Goal: Book appointment/travel/reservation

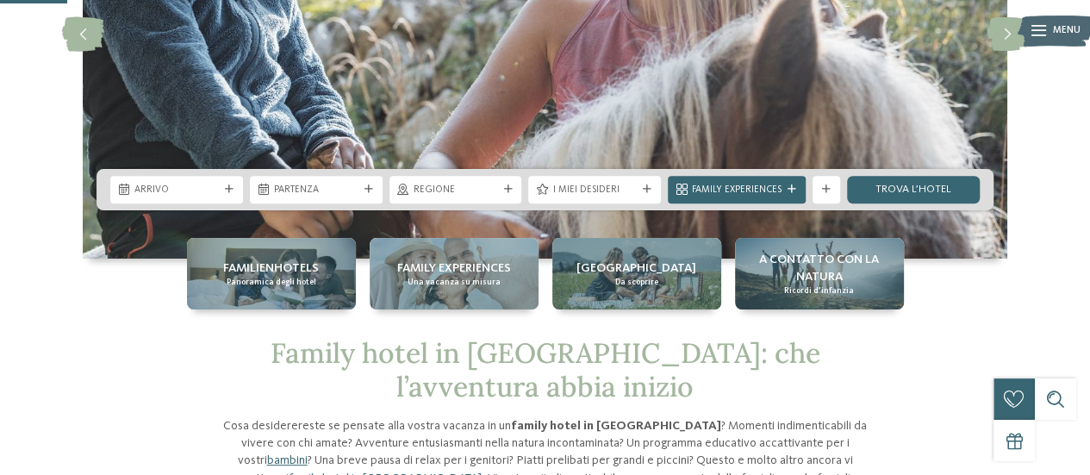
drag, startPoint x: 0, startPoint y: 0, endPoint x: 221, endPoint y: 193, distance: 293.1
click at [221, 193] on div "Arrivo" at bounding box center [176, 189] width 91 height 15
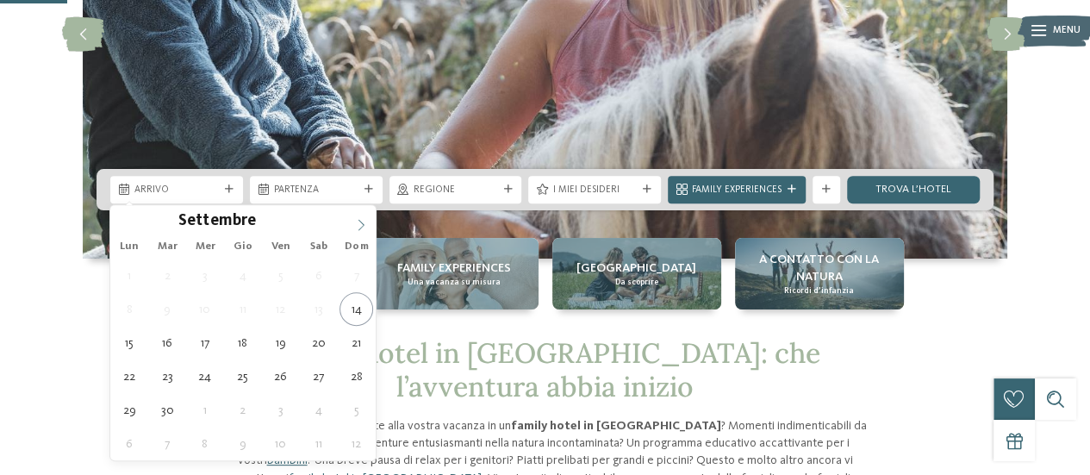
click at [357, 222] on icon at bounding box center [361, 225] width 12 height 12
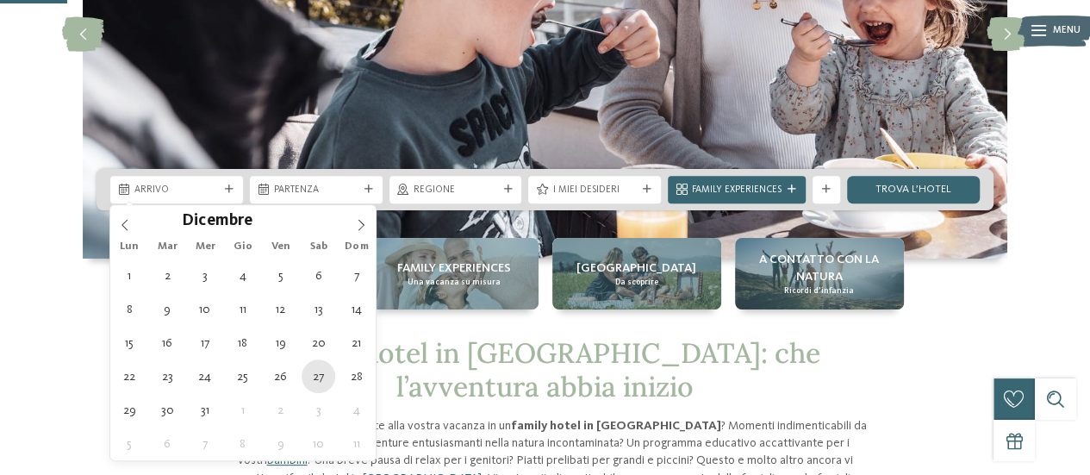
type div "[DATE]"
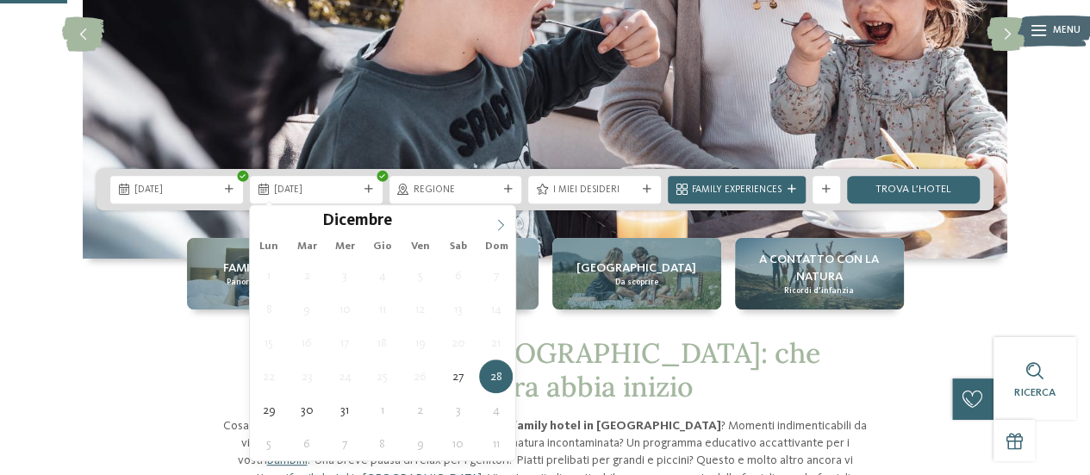
type input "****"
click at [498, 225] on icon at bounding box center [501, 225] width 12 height 12
type div "[DATE]"
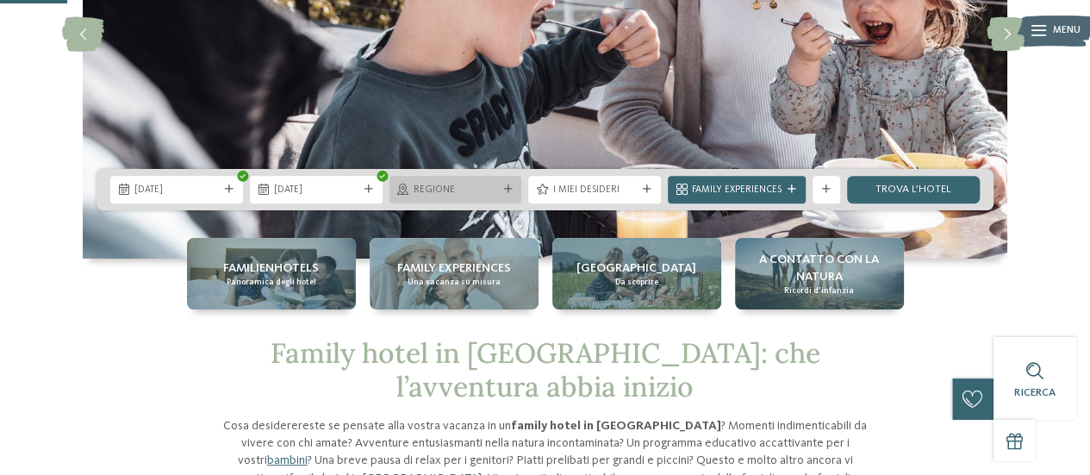
click at [445, 185] on span "Regione" at bounding box center [456, 191] width 84 height 14
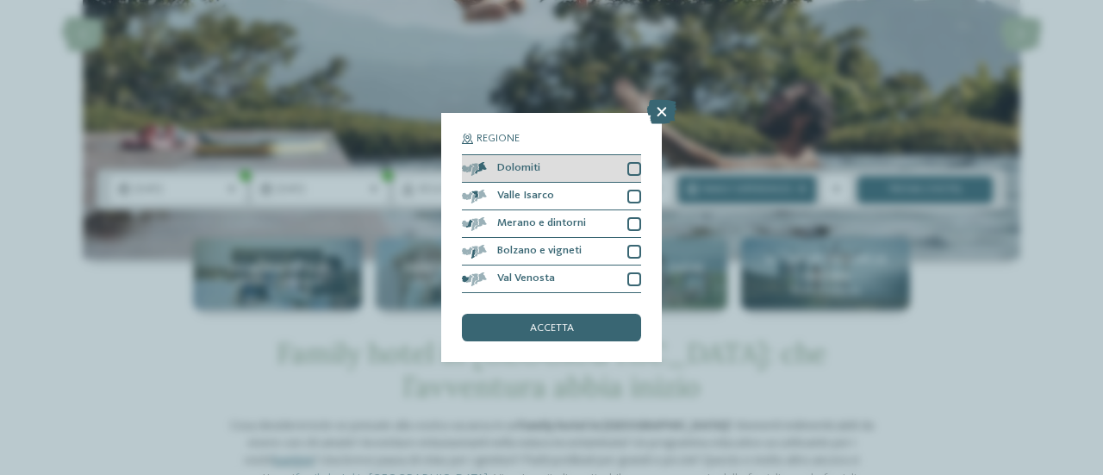
click at [626, 170] on div "Dolomiti" at bounding box center [551, 169] width 179 height 28
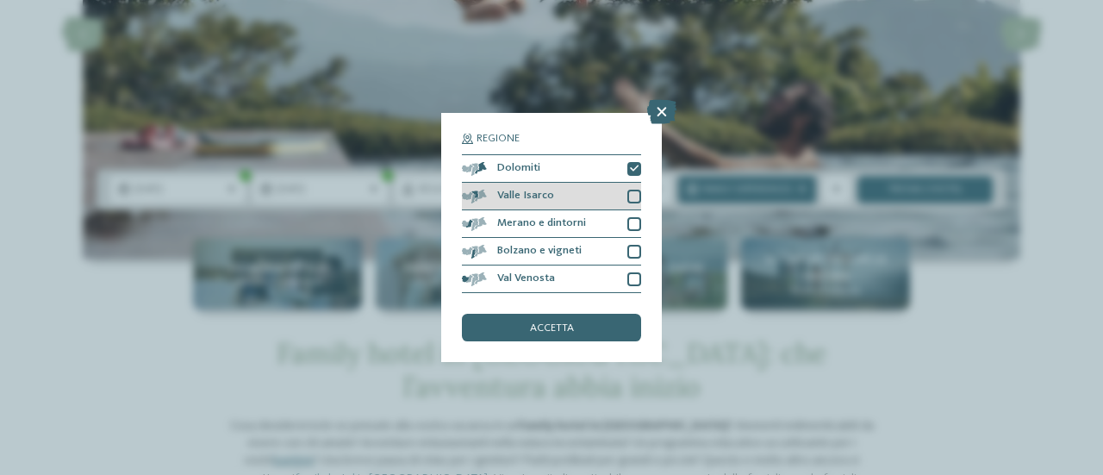
click at [632, 200] on div at bounding box center [634, 197] width 14 height 14
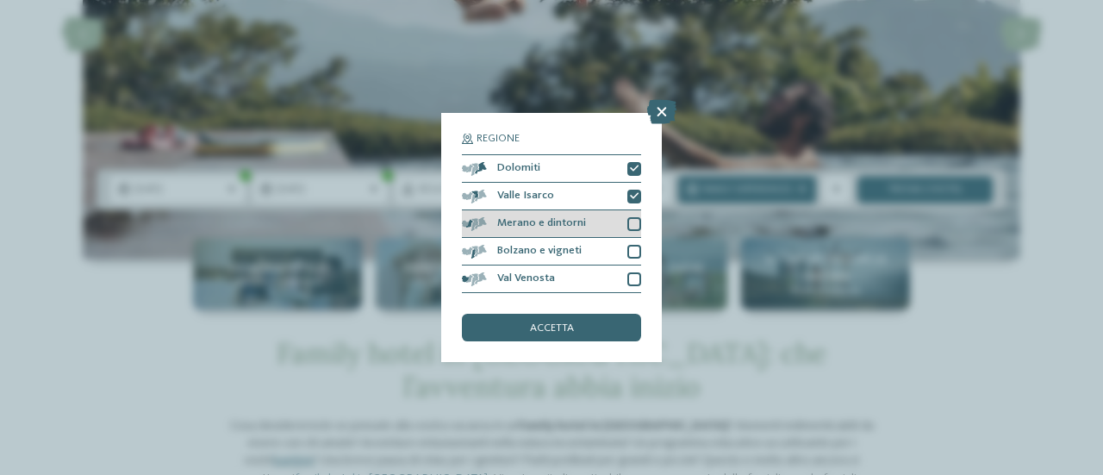
click at [635, 227] on div at bounding box center [634, 224] width 14 height 14
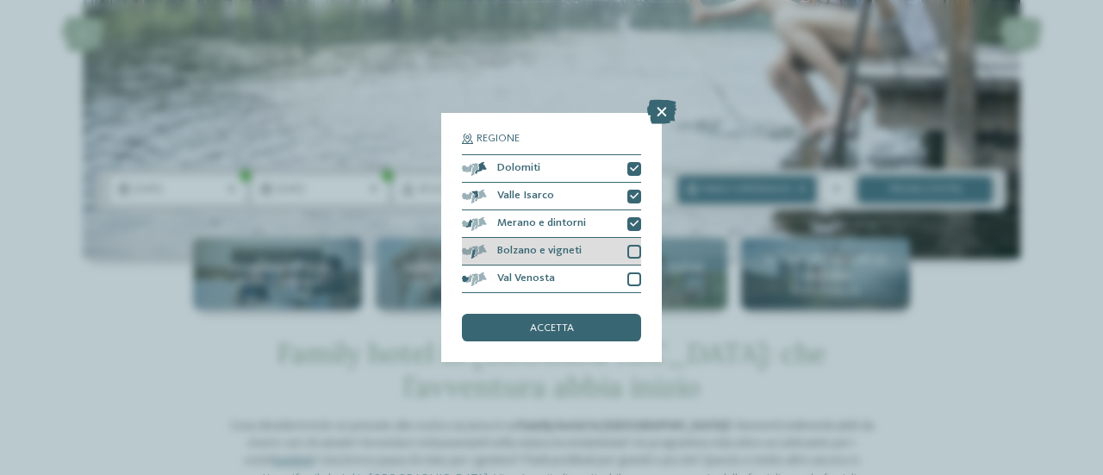
click at [636, 239] on div "Bolzano e vigneti" at bounding box center [551, 252] width 179 height 28
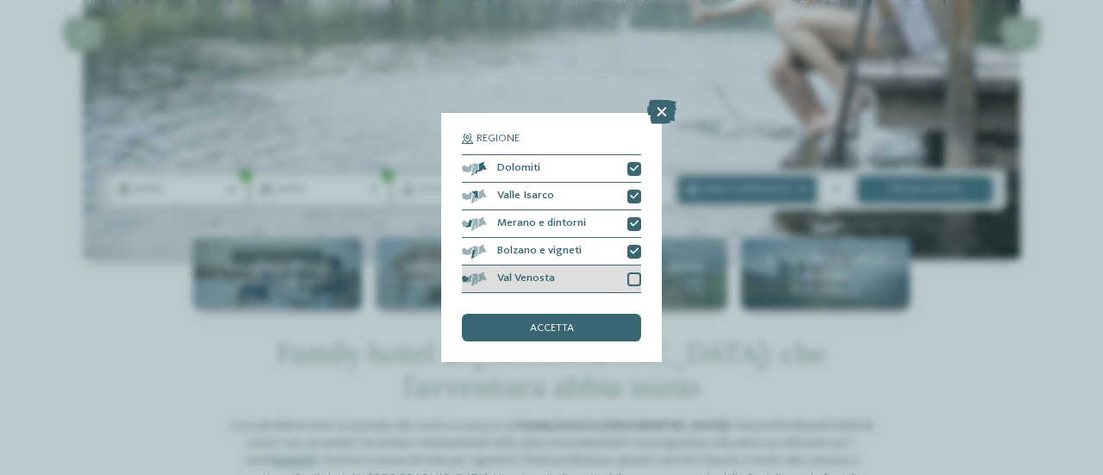
click at [636, 275] on div at bounding box center [634, 279] width 14 height 14
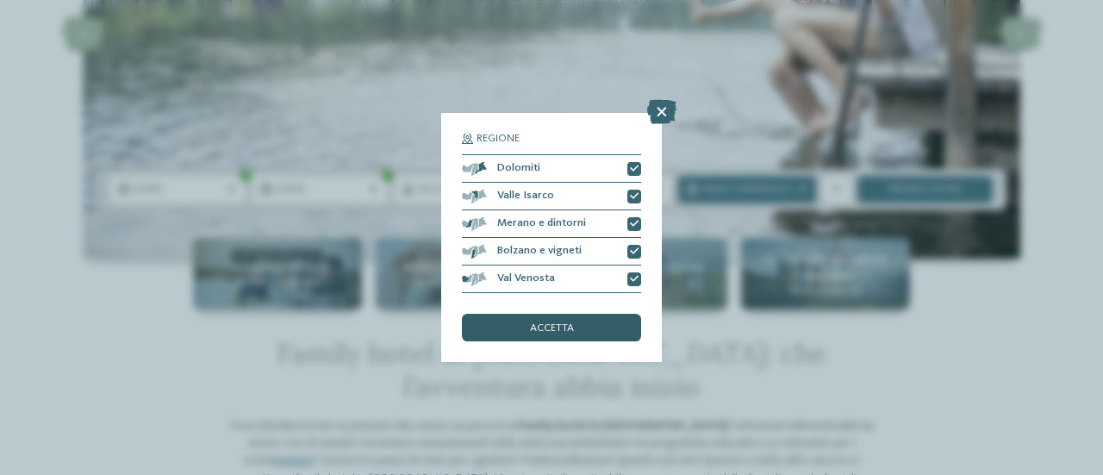
click at [613, 323] on div "accetta" at bounding box center [551, 328] width 179 height 28
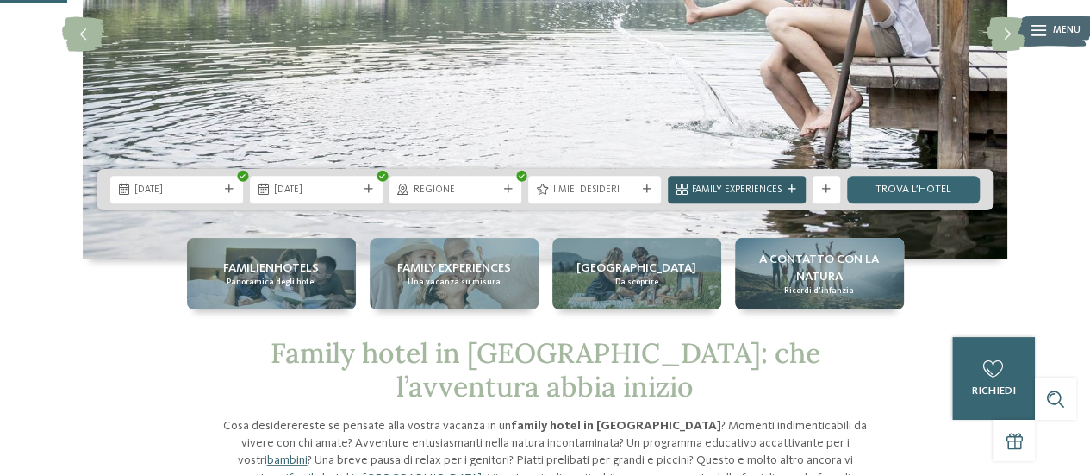
click at [777, 188] on span "Family Experiences" at bounding box center [737, 191] width 90 height 14
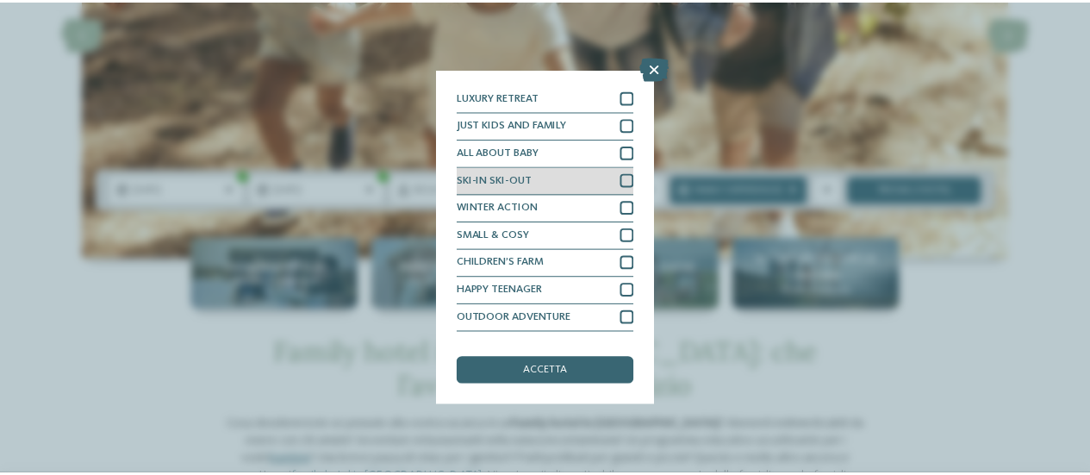
scroll to position [50, 0]
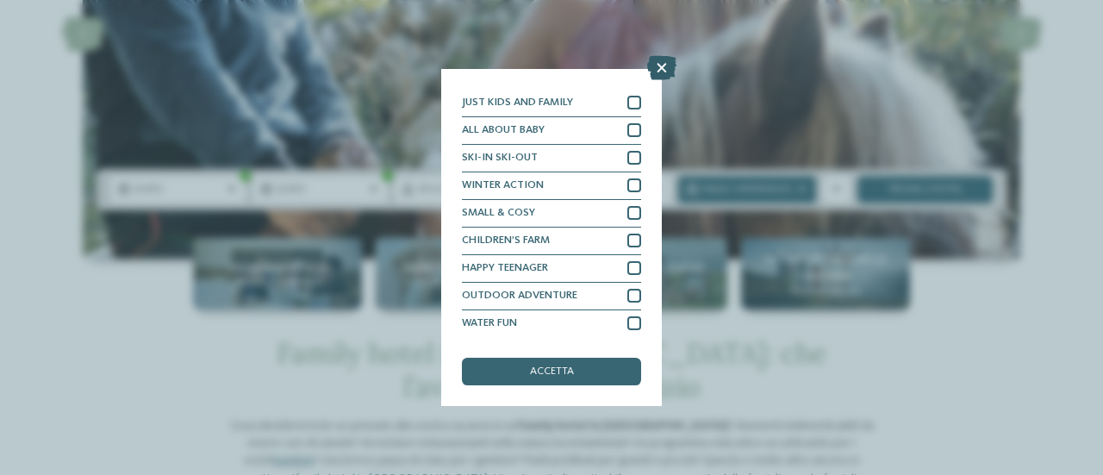
click at [668, 66] on icon at bounding box center [661, 68] width 29 height 24
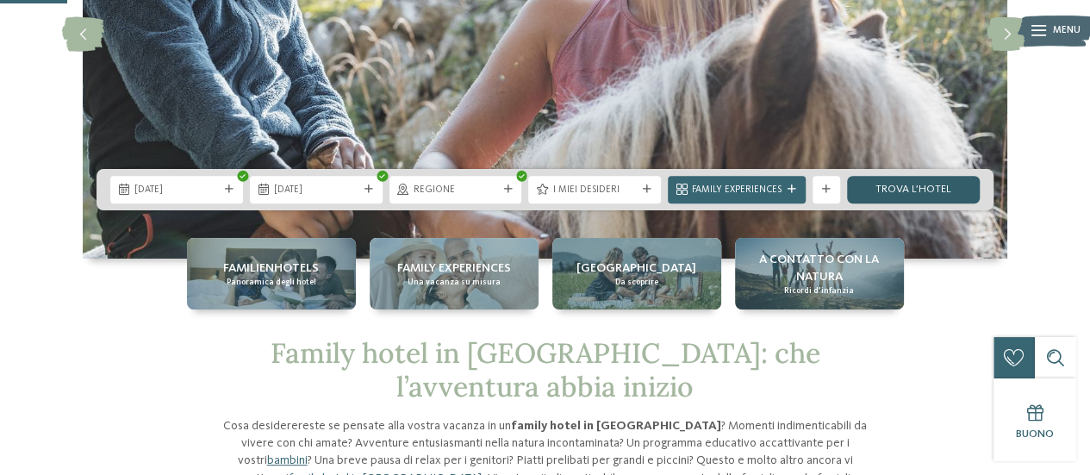
click at [874, 190] on link "trova l’hotel" at bounding box center [913, 190] width 133 height 28
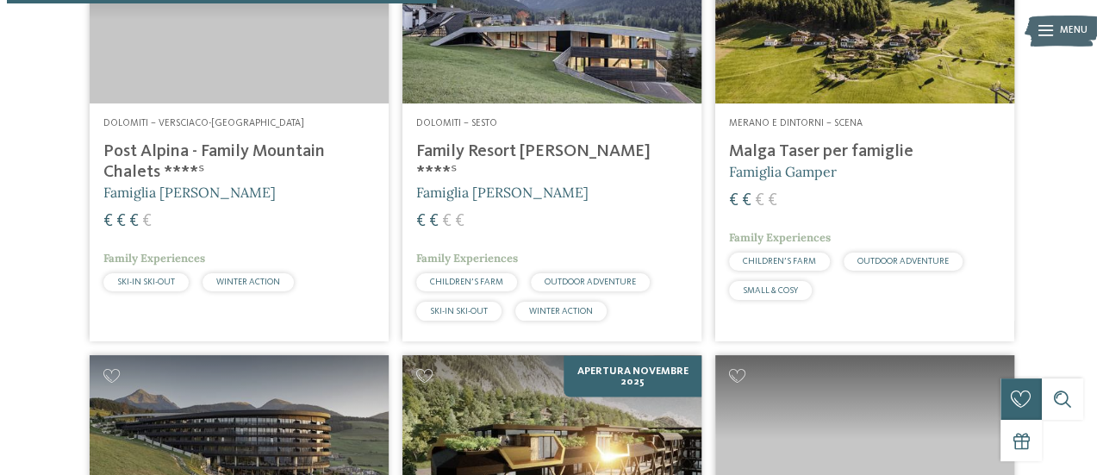
scroll to position [1546, 0]
